Goal: Task Accomplishment & Management: Complete application form

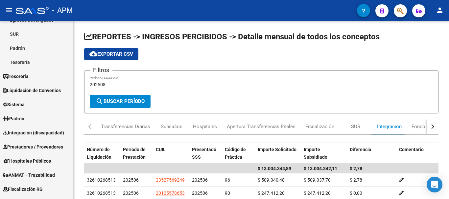
scroll to position [197, 0]
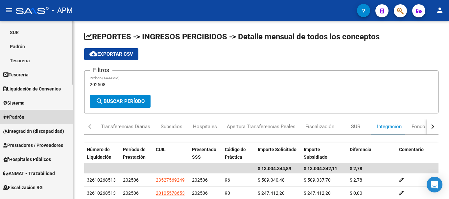
click at [31, 119] on link "Padrón" at bounding box center [36, 117] width 73 height 14
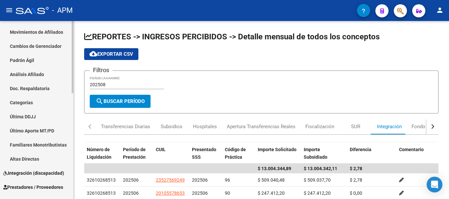
scroll to position [164, 0]
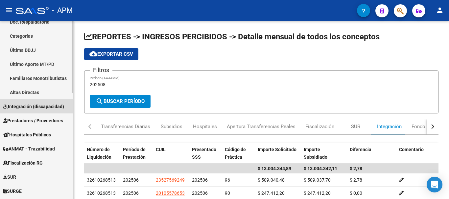
click at [43, 105] on span "Integración (discapacidad)" at bounding box center [33, 106] width 61 height 7
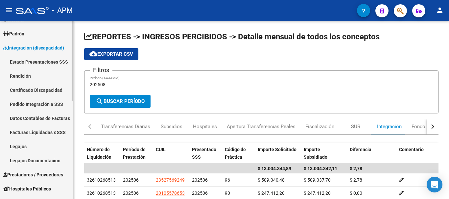
scroll to position [99, 0]
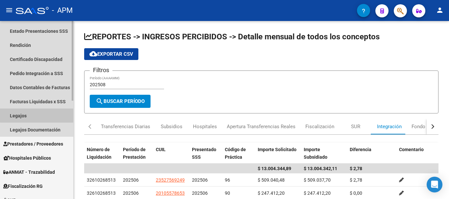
click at [42, 115] on link "Legajos" at bounding box center [36, 116] width 73 height 14
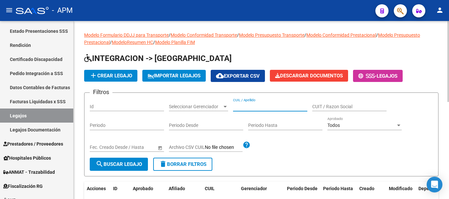
click at [242, 106] on input "CUIL / Apellido" at bounding box center [270, 107] width 74 height 6
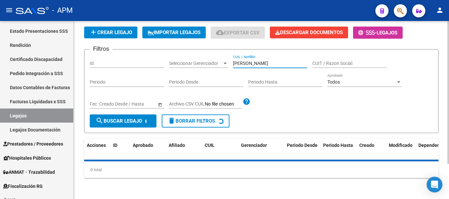
scroll to position [58, 0]
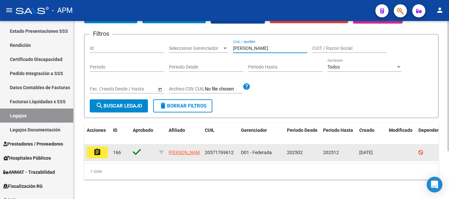
type input "[PERSON_NAME]"
click at [105, 152] on button "assignment" at bounding box center [97, 153] width 21 height 12
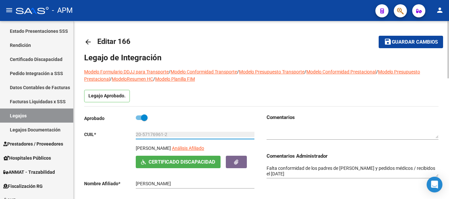
drag, startPoint x: 136, startPoint y: 135, endPoint x: 166, endPoint y: 135, distance: 29.6
click at [166, 135] on input "20-57176961-2" at bounding box center [195, 135] width 119 height 6
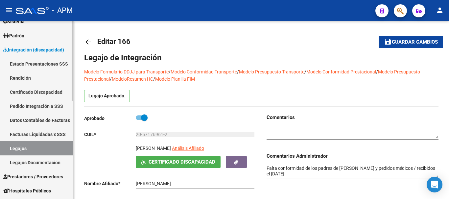
click at [42, 131] on link "Facturas Liquidadas x SSS" at bounding box center [36, 135] width 73 height 14
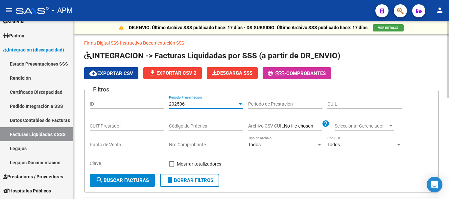
click at [235, 105] on div "202506" at bounding box center [203, 105] width 68 height 6
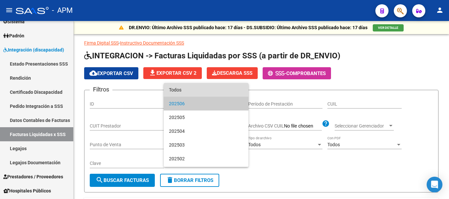
click at [211, 91] on span "Todos" at bounding box center [206, 90] width 74 height 14
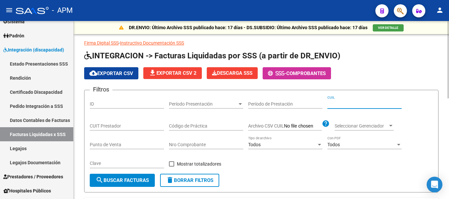
paste input "20-57176961-2"
type input "20-57176961-2"
click at [146, 176] on button "search Buscar Facturas" at bounding box center [122, 180] width 65 height 13
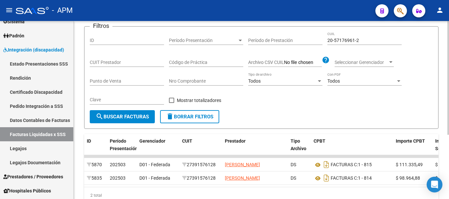
scroll to position [101, 0]
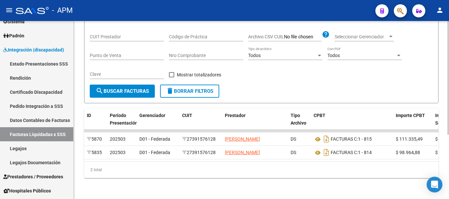
click at [279, 188] on div "DR.ENVIO: Último Archivo SSS publicado hace: 17 días - DS.SUBSIDIO: Último Arch…" at bounding box center [261, 66] width 375 height 268
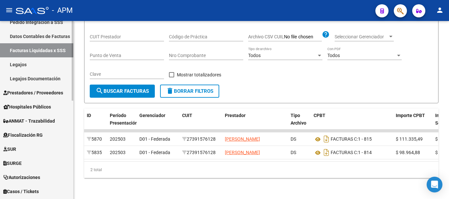
scroll to position [164, 0]
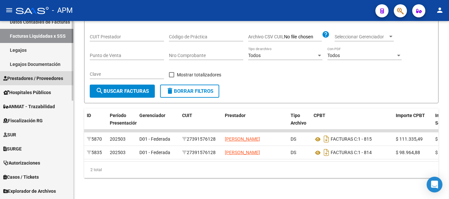
click at [43, 79] on span "Prestadores / Proveedores" at bounding box center [33, 78] width 60 height 7
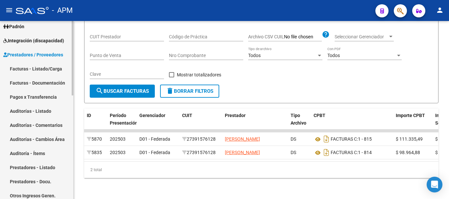
scroll to position [66, 0]
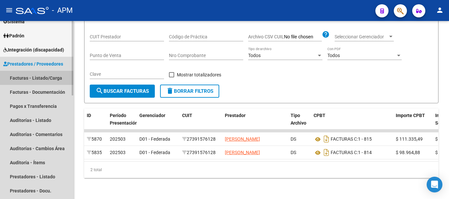
click at [52, 81] on link "Facturas - Listado/Carga" at bounding box center [36, 78] width 73 height 14
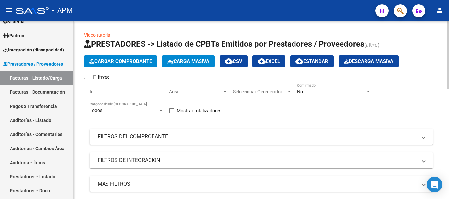
click at [137, 63] on span "Cargar Comprobante" at bounding box center [120, 61] width 62 height 6
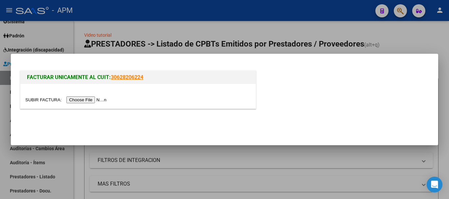
click at [91, 103] on input "file" at bounding box center [66, 100] width 83 height 7
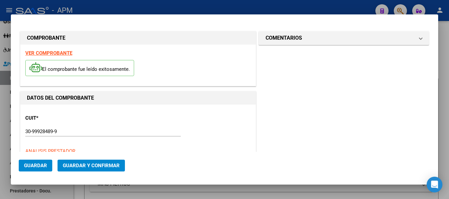
click at [55, 54] on strong "VER COMPROBANTE" at bounding box center [48, 53] width 47 height 6
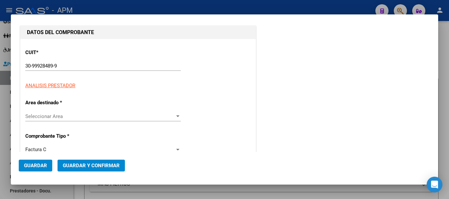
scroll to position [99, 0]
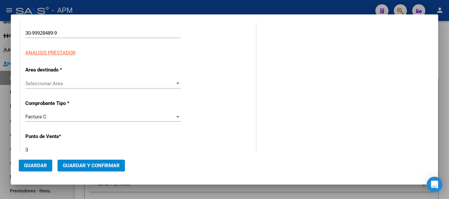
click at [157, 87] on div "Seleccionar Area Seleccionar Area" at bounding box center [102, 84] width 155 height 10
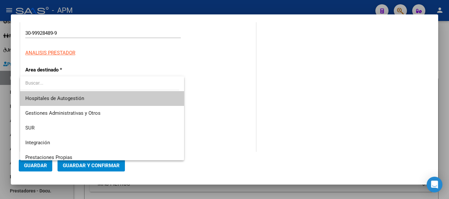
click at [114, 100] on span "Hospitales de Autogestión" at bounding box center [101, 98] width 153 height 15
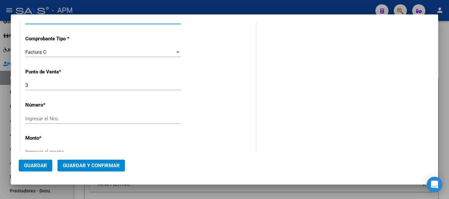
scroll to position [164, 0]
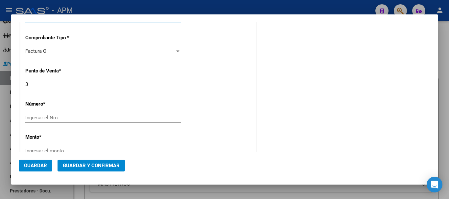
click at [55, 121] on input "Ingresar el Nro." at bounding box center [102, 118] width 155 height 6
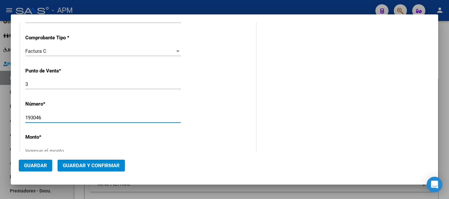
type input "193046"
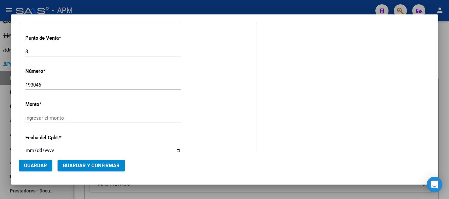
click at [125, 116] on input "Ingresar el monto" at bounding box center [102, 118] width 155 height 6
type input "$ 11.994,00"
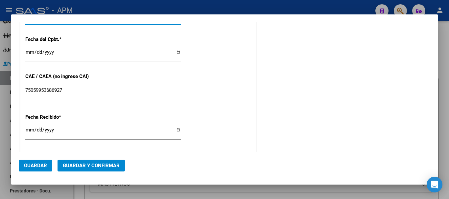
click at [27, 51] on input "Ingresar la fecha" at bounding box center [102, 55] width 155 height 11
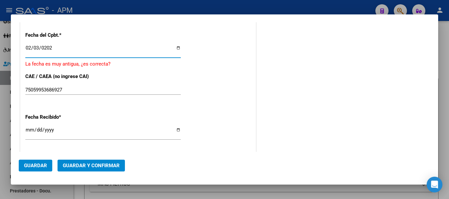
type input "[DATE]"
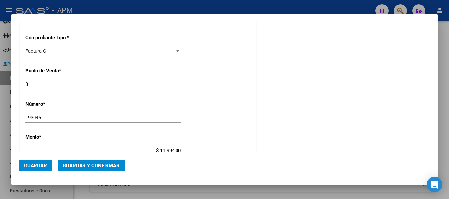
scroll to position [197, 0]
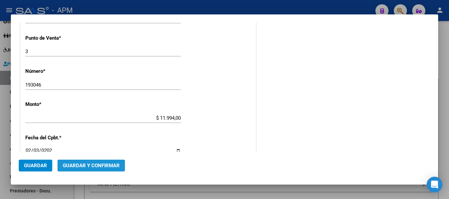
click at [91, 169] on button "Guardar y Confirmar" at bounding box center [91, 166] width 67 height 12
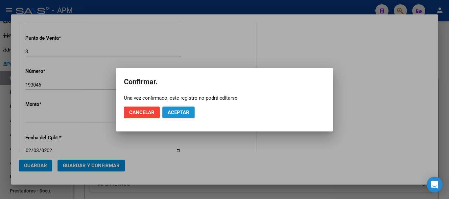
click at [183, 111] on span "Aceptar" at bounding box center [179, 113] width 22 height 6
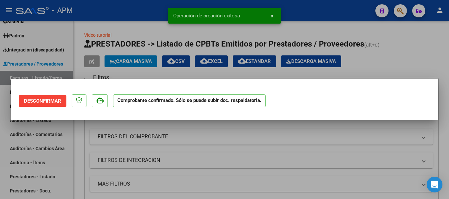
scroll to position [0, 0]
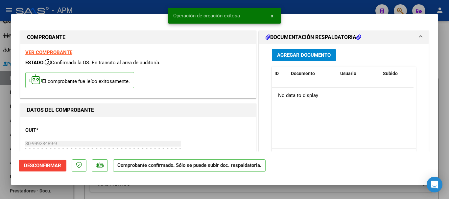
click at [211, 194] on div at bounding box center [224, 99] width 449 height 199
type input "$ 0,00"
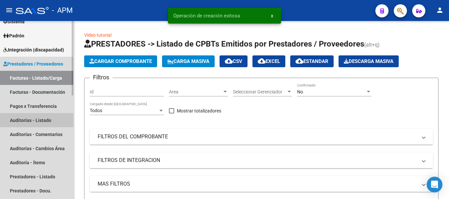
click at [44, 115] on link "Auditorías - Listado" at bounding box center [36, 120] width 73 height 14
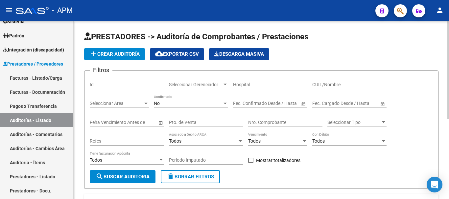
click at [227, 105] on div at bounding box center [225, 103] width 6 height 5
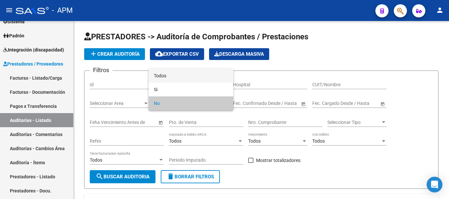
click at [179, 73] on span "Todos" at bounding box center [191, 76] width 74 height 14
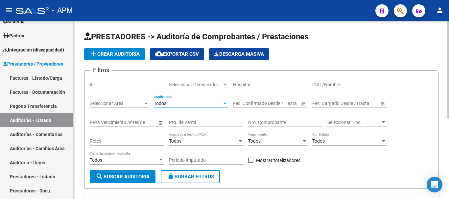
click at [122, 51] on button "add Crear Auditoría" at bounding box center [114, 54] width 61 height 12
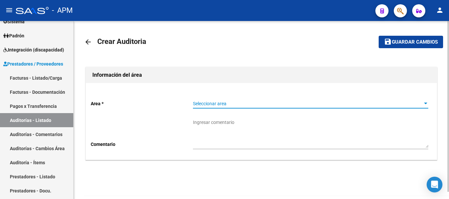
click at [347, 104] on span "Seleccionar area" at bounding box center [307, 104] width 229 height 6
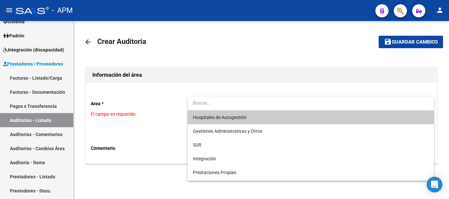
click at [270, 120] on span "Hospitales de Autogestión" at bounding box center [310, 118] width 235 height 14
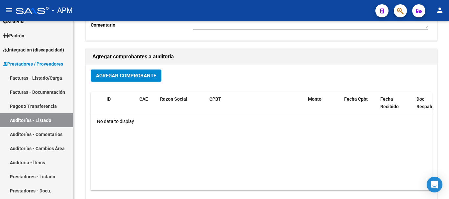
scroll to position [131, 0]
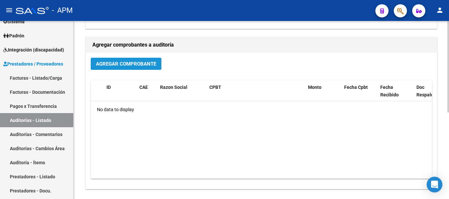
click at [128, 63] on span "Agregar Comprobante" at bounding box center [126, 64] width 60 height 6
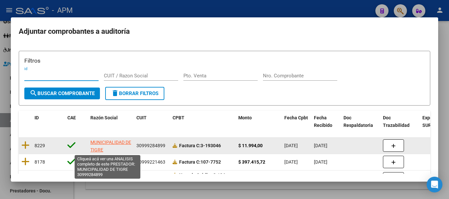
scroll to position [1, 0]
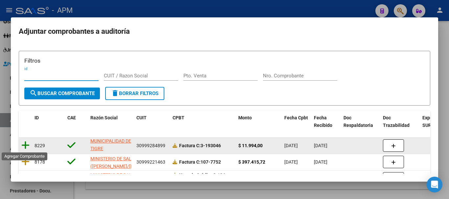
click at [27, 144] on icon at bounding box center [25, 145] width 8 height 9
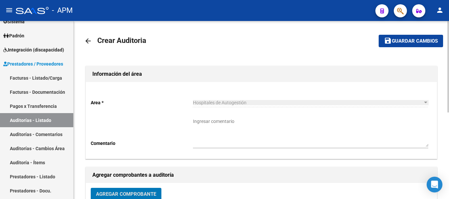
scroll to position [0, 0]
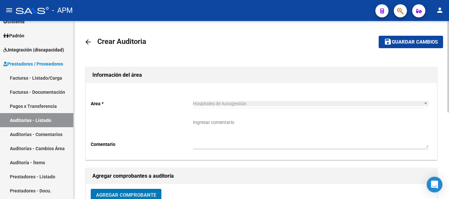
click at [397, 38] on button "save Guardar cambios" at bounding box center [411, 42] width 64 height 12
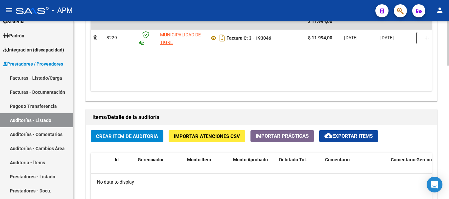
scroll to position [394, 0]
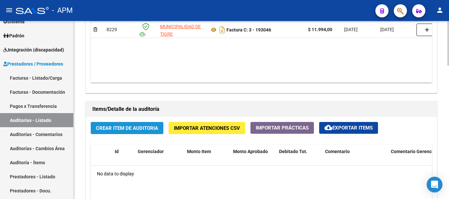
click at [144, 130] on span "Crear Item de Auditoria" at bounding box center [127, 129] width 62 height 6
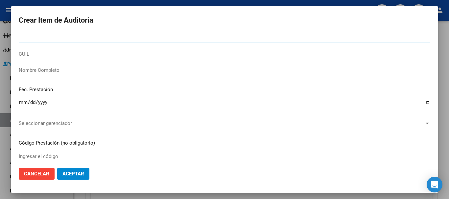
paste input "52444143"
type input "52444143"
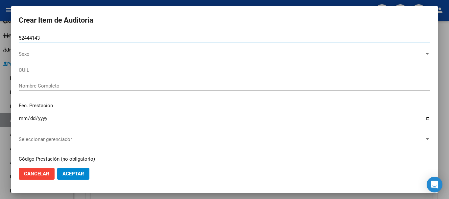
type input "20524441439"
type input "[PERSON_NAME] -"
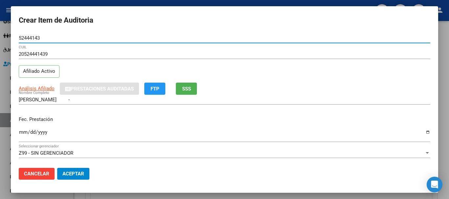
type input "52444143"
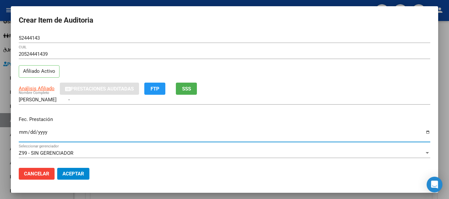
click at [22, 131] on input "Ingresar la fecha" at bounding box center [224, 135] width 411 height 11
type input "[DATE]"
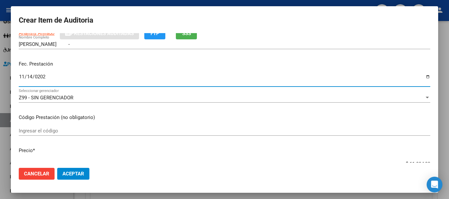
scroll to position [66, 0]
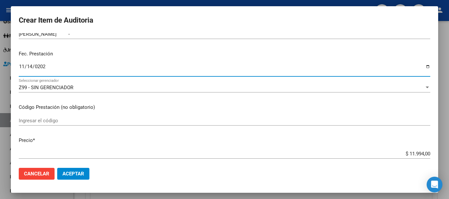
click at [27, 121] on input "Ingresar el código" at bounding box center [224, 121] width 411 height 6
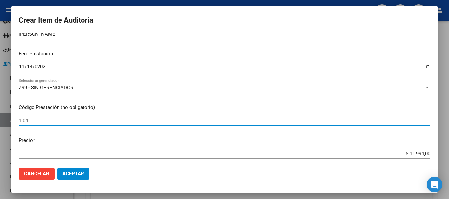
type input "1.04"
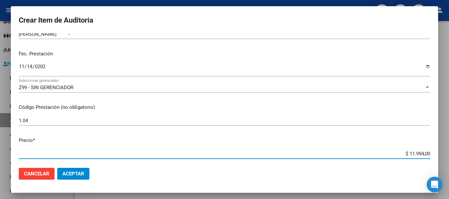
drag, startPoint x: 404, startPoint y: 152, endPoint x: 438, endPoint y: 153, distance: 34.2
click at [438, 153] on div "Crear Item de Auditoria 52444143 Nro Documento 20524441439 CUIL Afiliado Activo…" at bounding box center [224, 99] width 449 height 199
type input "$ 0,03"
type input "$ 0,39"
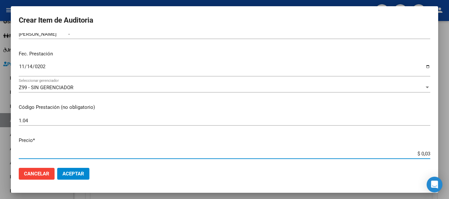
type input "$ 0,39"
type input "$ 3,99"
type input "$ 39,98"
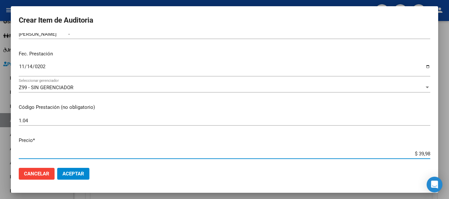
type input "$ 399,80"
type input "$ 3.998,00"
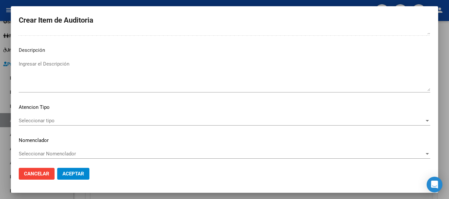
scroll to position [405, 0]
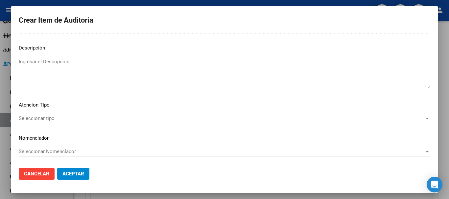
click at [405, 122] on div "Seleccionar tipo Seleccionar tipo" at bounding box center [224, 119] width 411 height 10
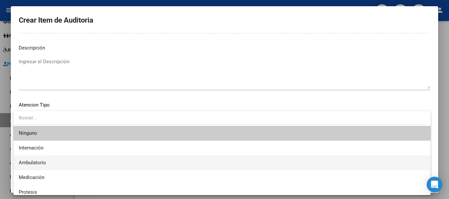
click at [87, 166] on span "Ambulatorio" at bounding box center [222, 163] width 407 height 15
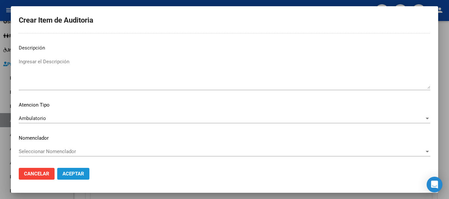
click at [82, 176] on span "Aceptar" at bounding box center [73, 174] width 22 height 6
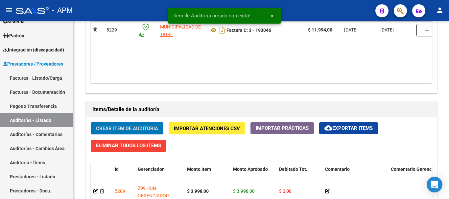
scroll to position [395, 0]
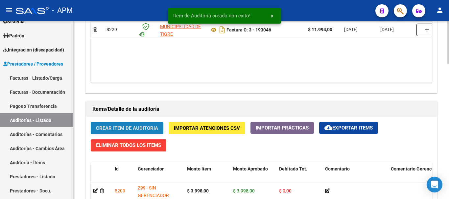
click at [136, 128] on span "Crear Item de Auditoria" at bounding box center [127, 129] width 62 height 6
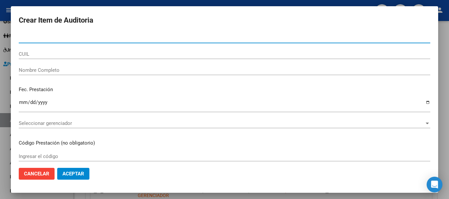
paste input "42567946"
type input "42567946"
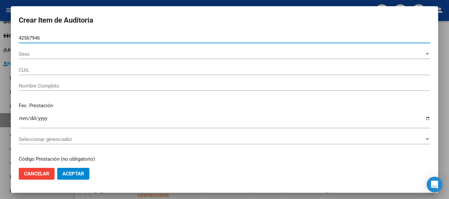
type input "20425679466"
type input "[PERSON_NAME] [PERSON_NAME]"
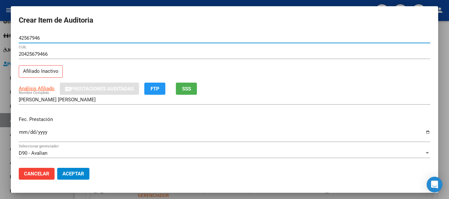
type input "42567946"
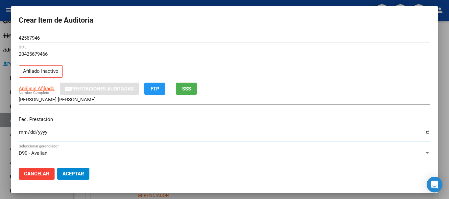
click at [23, 132] on input "Ingresar la fecha" at bounding box center [224, 135] width 411 height 11
type input "[DATE]"
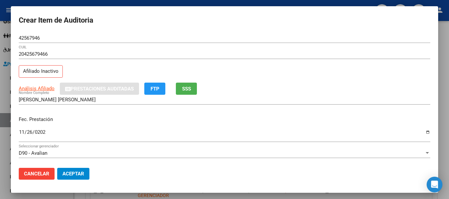
scroll to position [33, 0]
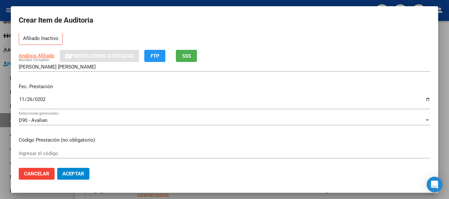
click at [29, 153] on input "Ingresar el código" at bounding box center [224, 154] width 411 height 6
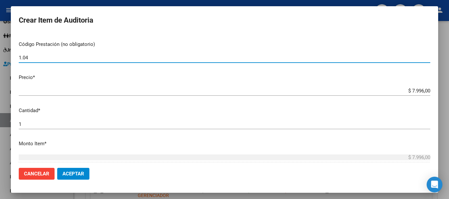
scroll to position [66, 0]
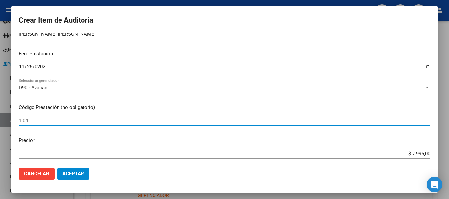
type input "1.04"
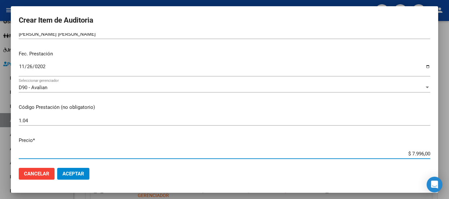
drag, startPoint x: 408, startPoint y: 154, endPoint x: 415, endPoint y: 155, distance: 6.9
click at [415, 155] on input "$ 7.996,00" at bounding box center [224, 154] width 411 height 6
drag, startPoint x: 406, startPoint y: 154, endPoint x: 432, endPoint y: 151, distance: 26.5
click at [432, 151] on mat-dialog-content "42567946 Nro Documento 20425679466 CUIL Afiliado Inactivo Análisis Afiliado Pre…" at bounding box center [224, 98] width 427 height 130
type input "$ 0,03"
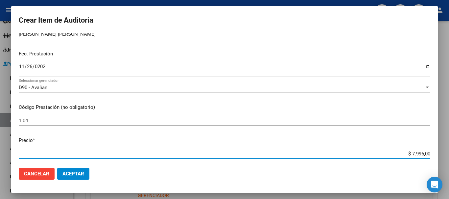
type input "$ 0,03"
type input "$ 0,39"
type input "$ 3,99"
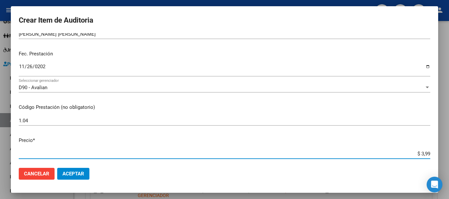
type input "$ 39,98"
type input "$ 399,80"
type input "$ 3.998,00"
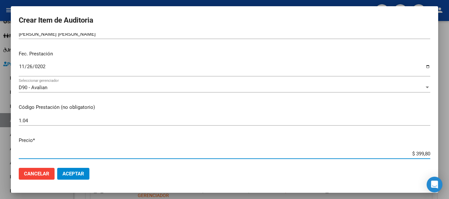
type input "$ 3.998,00"
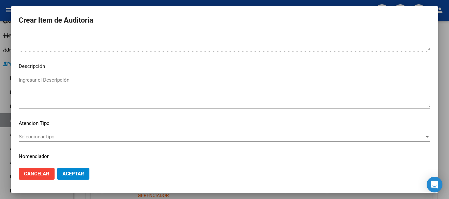
scroll to position [405, 0]
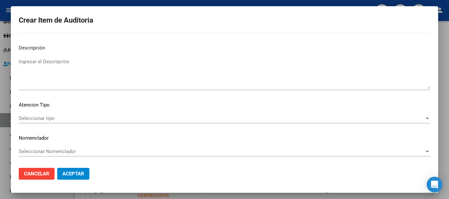
click at [379, 123] on div "Seleccionar tipo Seleccionar tipo" at bounding box center [224, 119] width 411 height 10
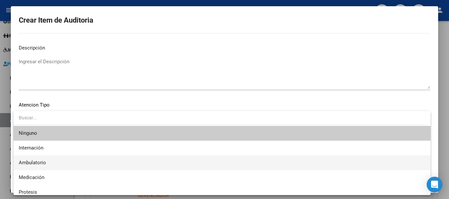
click at [62, 163] on span "Ambulatorio" at bounding box center [222, 163] width 407 height 15
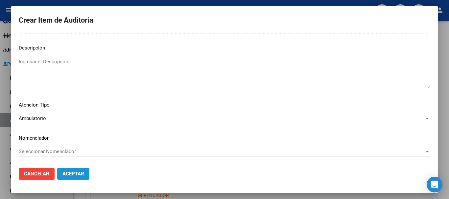
click at [69, 175] on span "Aceptar" at bounding box center [73, 174] width 22 height 6
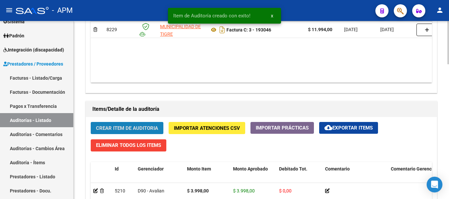
click at [136, 126] on span "Crear Item de Auditoria" at bounding box center [127, 129] width 62 height 6
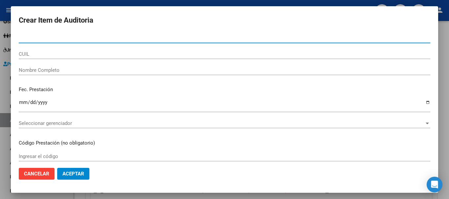
paste input "30468418"
type input "30468418"
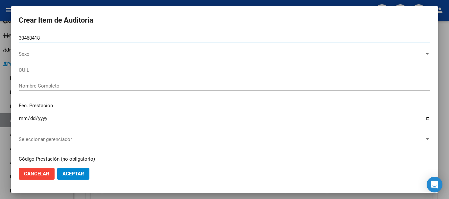
type input "27304684181"
type input "ALEGRE [PERSON_NAME]"
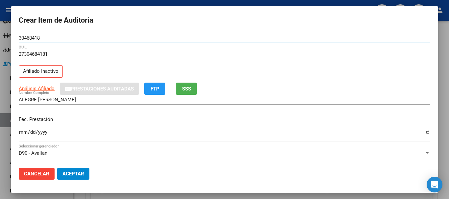
type input "30468418"
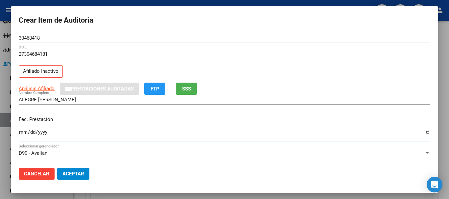
click at [22, 132] on input "Ingresar la fecha" at bounding box center [224, 135] width 411 height 11
type input "[DATE]"
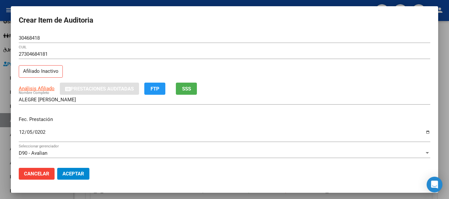
scroll to position [66, 0]
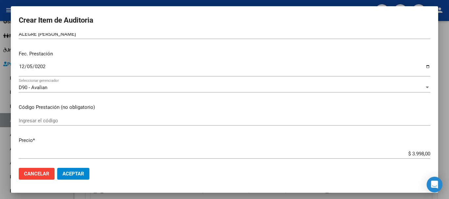
click at [35, 119] on input "Ingresar el código" at bounding box center [224, 121] width 411 height 6
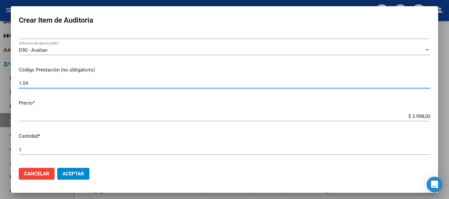
scroll to position [99, 0]
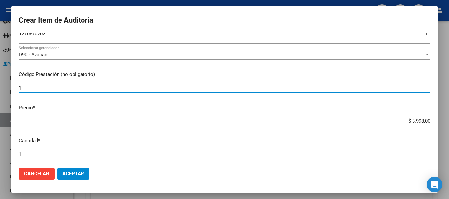
type input "1"
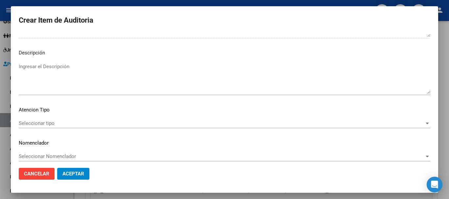
scroll to position [405, 0]
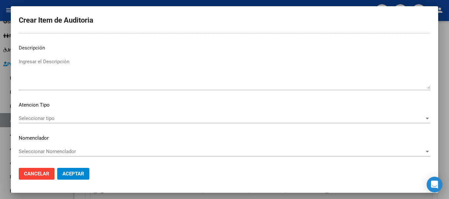
type input "1.03"
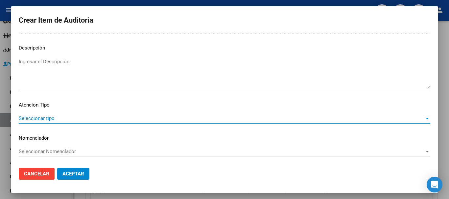
click at [418, 118] on span "Seleccionar tipo" at bounding box center [222, 119] width 406 height 6
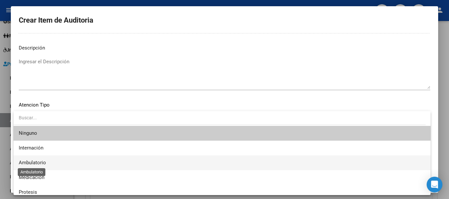
click at [40, 161] on span "Ambulatorio" at bounding box center [32, 163] width 27 height 6
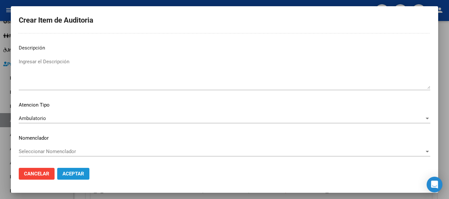
click at [71, 173] on span "Aceptar" at bounding box center [73, 174] width 22 height 6
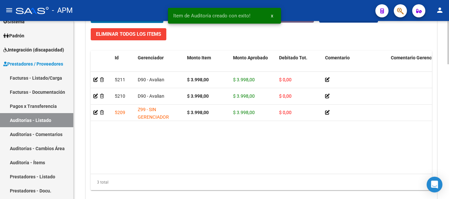
scroll to position [554, 0]
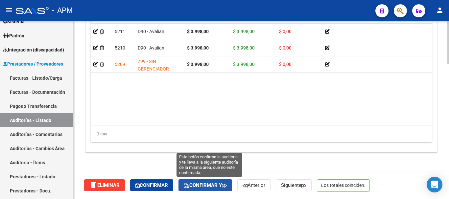
click at [210, 187] on span "Confirmar y" at bounding box center [205, 186] width 43 height 6
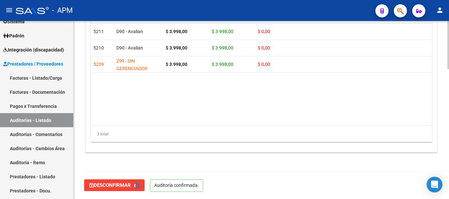
type input "202508"
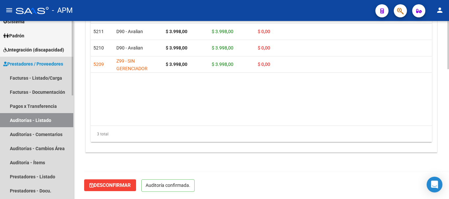
click at [37, 120] on link "Auditorías - Listado" at bounding box center [36, 120] width 73 height 14
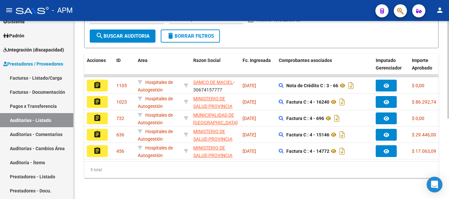
scroll to position [146, 0]
